Goal: Task Accomplishment & Management: Use online tool/utility

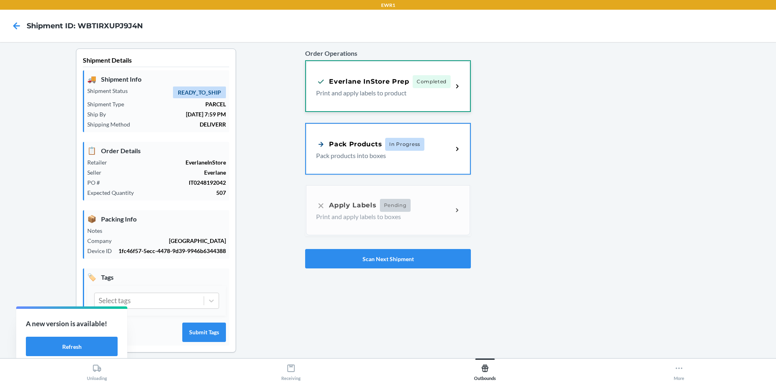
click at [395, 79] on div "Everlane InStore Prep" at bounding box center [362, 81] width 93 height 10
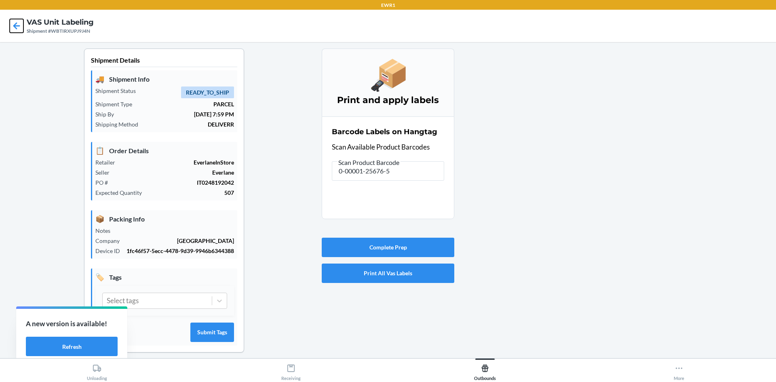
click at [12, 30] on icon at bounding box center [17, 26] width 14 height 14
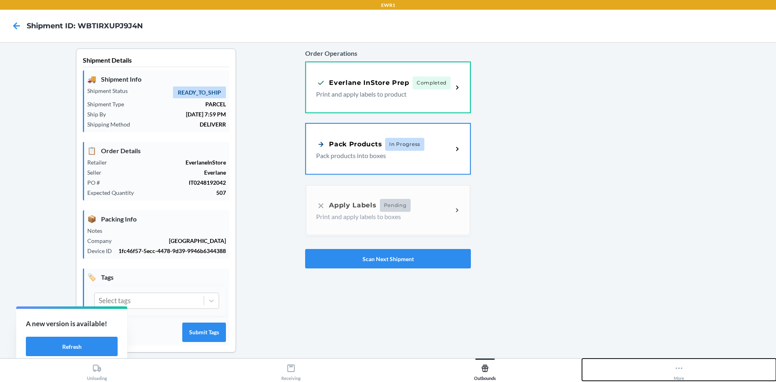
click at [680, 378] on div "More" at bounding box center [678, 370] width 11 height 20
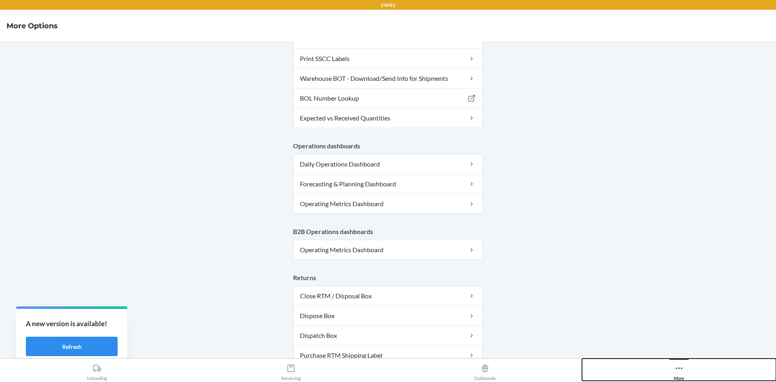
scroll to position [395, 0]
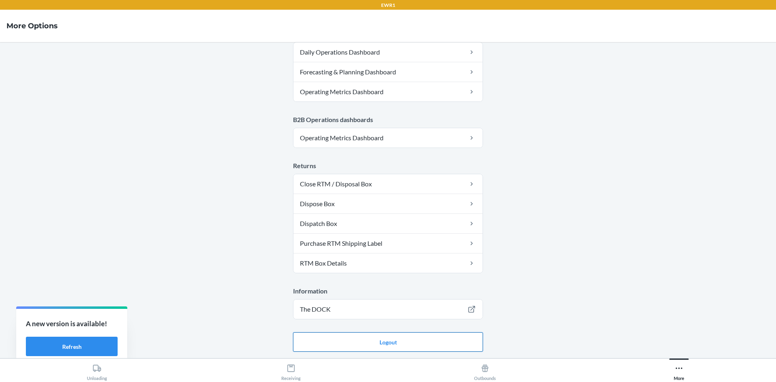
click at [381, 344] on button "Logout" at bounding box center [388, 341] width 190 height 19
